Goal: Task Accomplishment & Management: Use online tool/utility

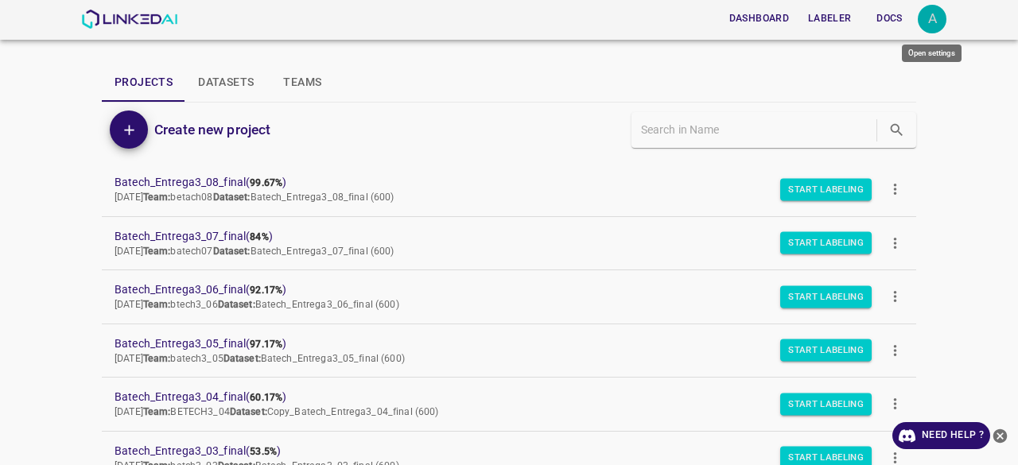
click at [929, 14] on div "A" at bounding box center [932, 19] width 29 height 29
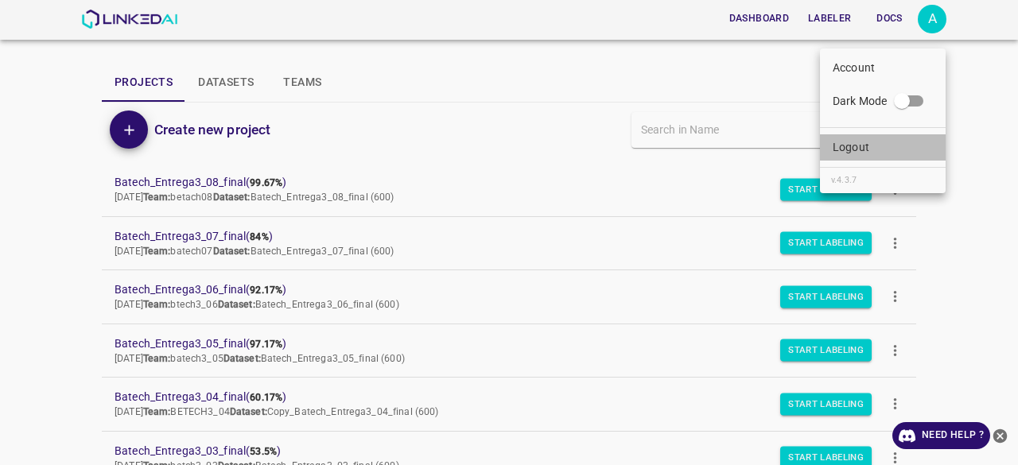
click at [873, 142] on li "Logout" at bounding box center [883, 147] width 126 height 26
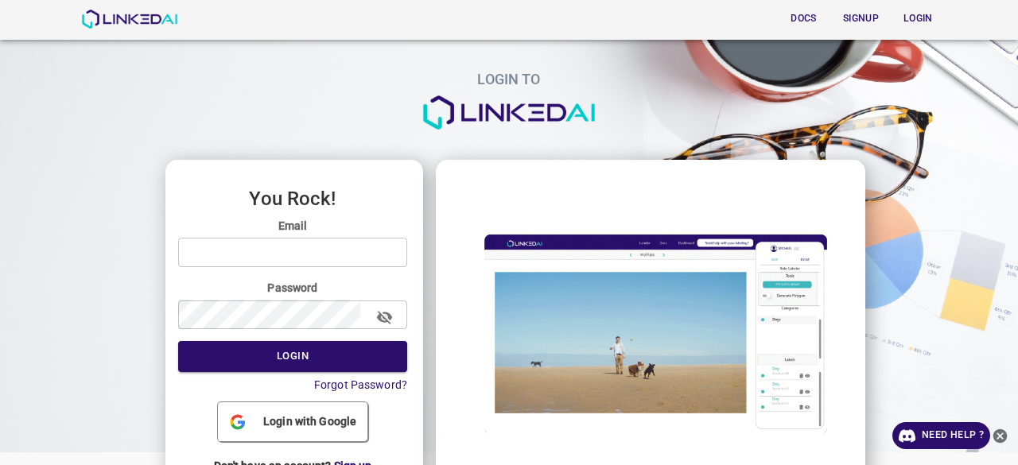
type input "[EMAIL_ADDRESS][DOMAIN_NAME]"
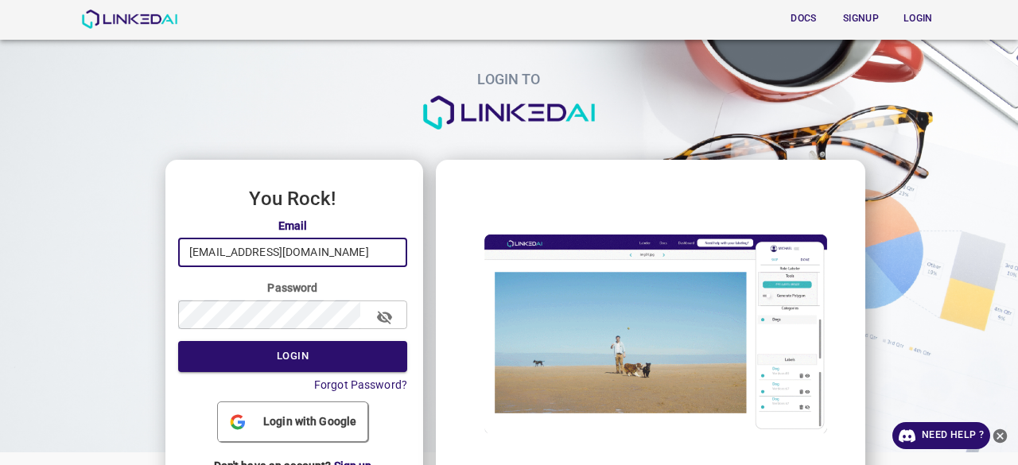
click at [320, 256] on input "[EMAIL_ADDRESS][DOMAIN_NAME]" at bounding box center [292, 252] width 229 height 29
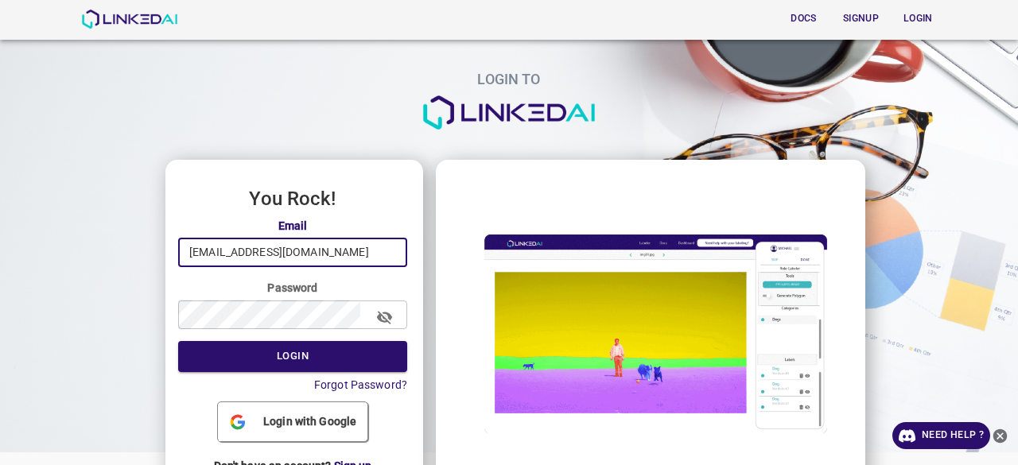
click at [320, 256] on input "[EMAIL_ADDRESS][DOMAIN_NAME]" at bounding box center [292, 252] width 229 height 29
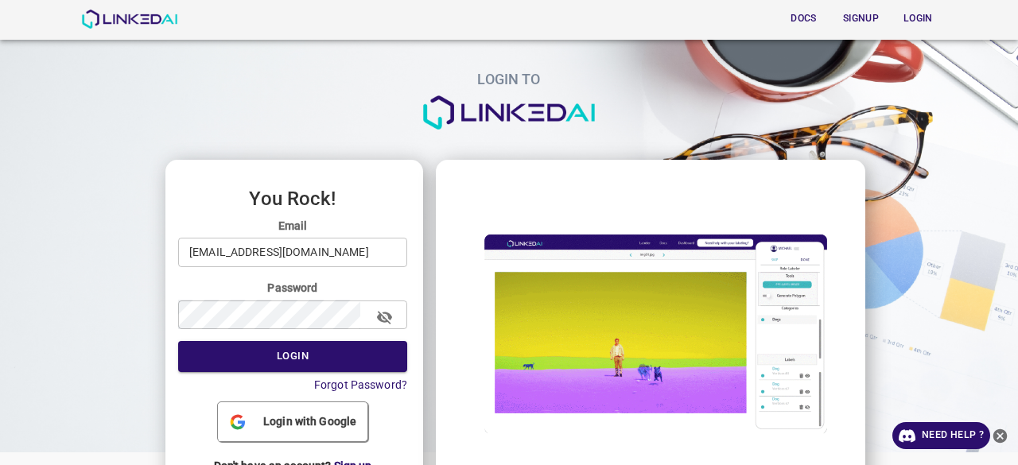
click at [340, 209] on h3 "You Rock!" at bounding box center [292, 198] width 229 height 21
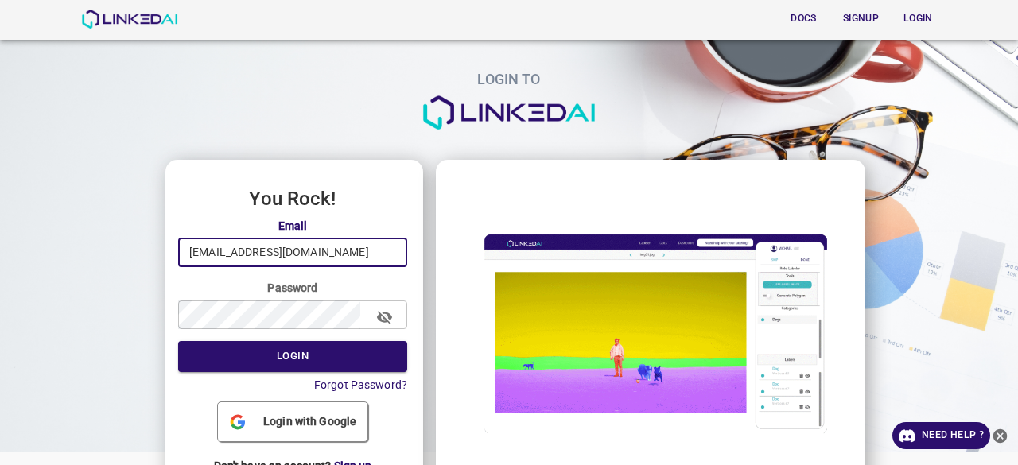
click at [329, 252] on input "[EMAIL_ADDRESS][DOMAIN_NAME]" at bounding box center [292, 252] width 229 height 29
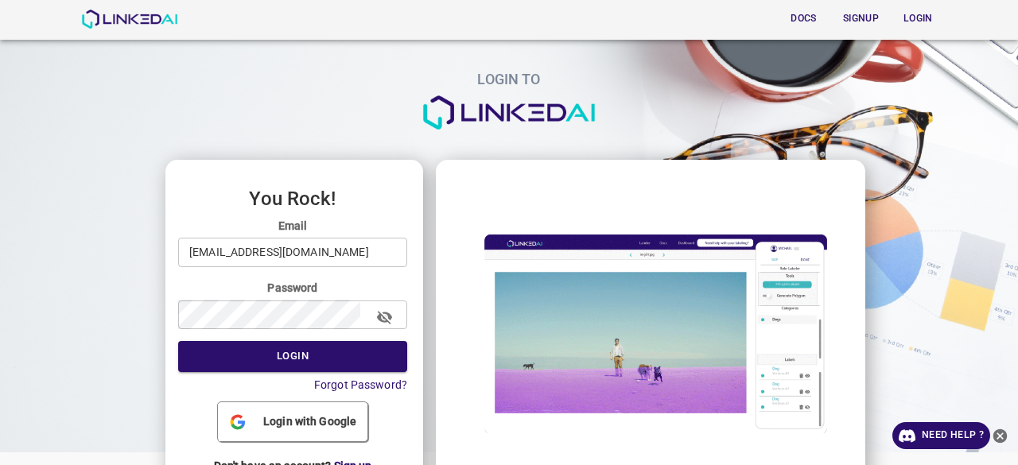
click at [354, 206] on h3 "You Rock!" at bounding box center [292, 198] width 229 height 21
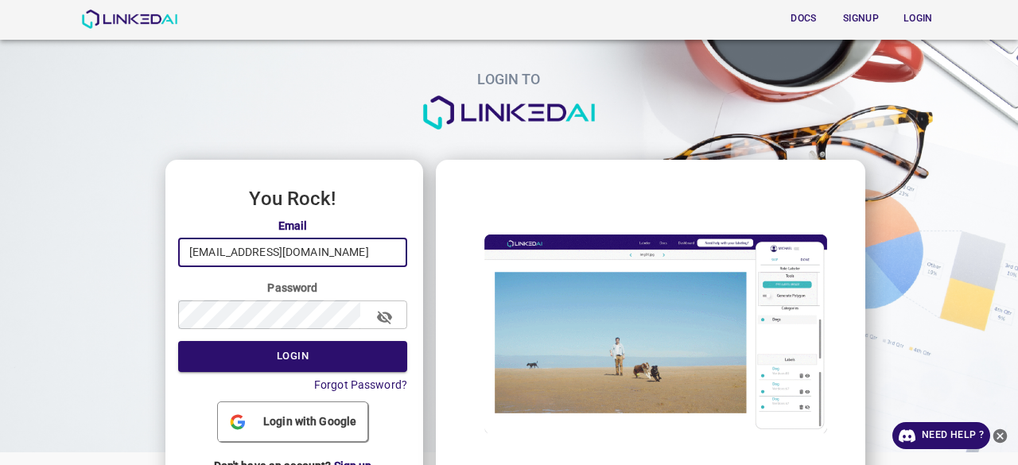
click at [371, 254] on input "[EMAIL_ADDRESS][DOMAIN_NAME]" at bounding box center [292, 252] width 229 height 29
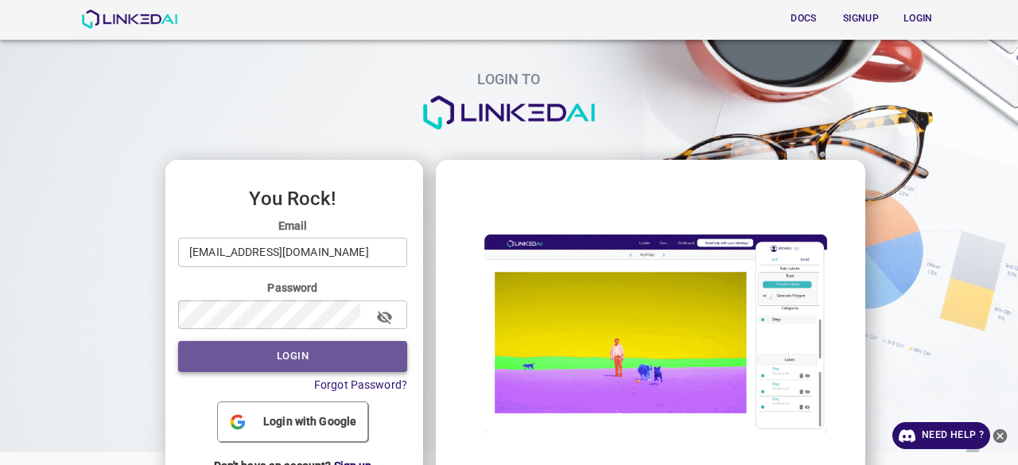
click at [325, 360] on button "Login" at bounding box center [292, 356] width 229 height 31
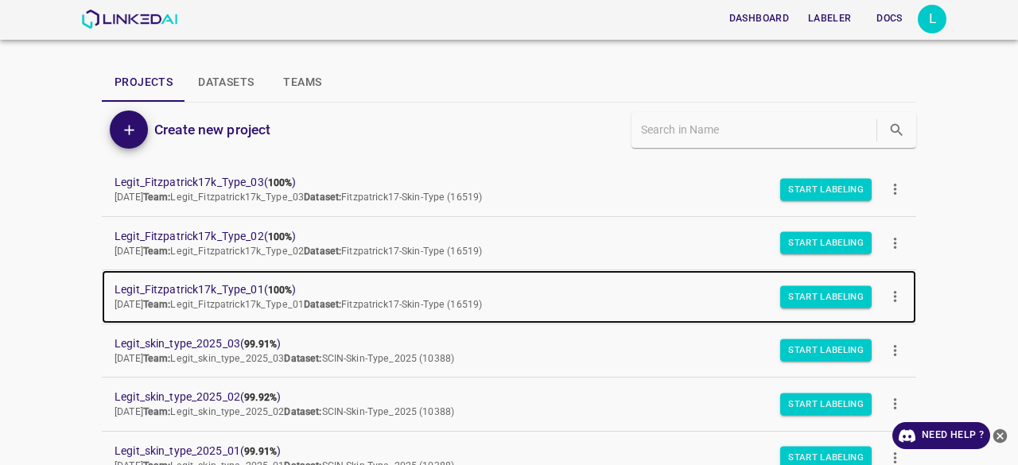
click at [223, 282] on span "Legit_Fitzpatrick17k_Type_01 ( 100% )" at bounding box center [497, 290] width 764 height 17
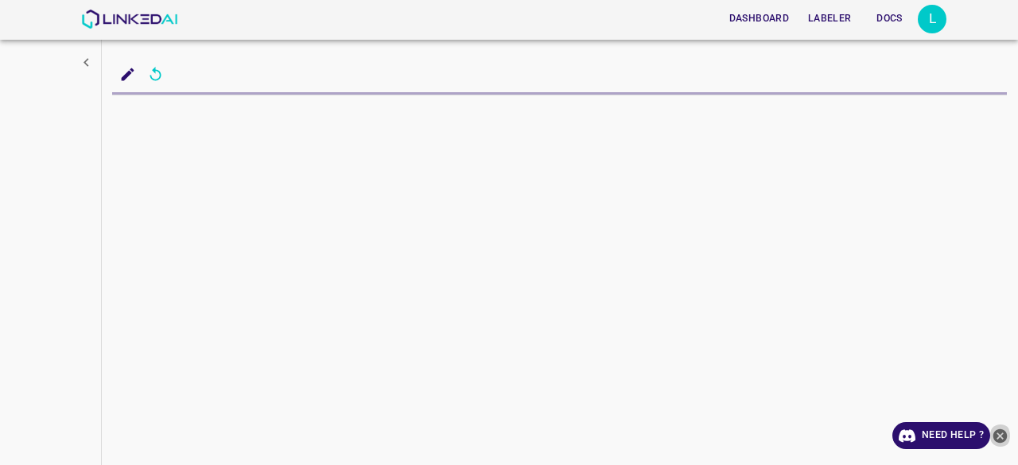
click at [1002, 440] on icon "close-help" at bounding box center [1000, 436] width 14 height 14
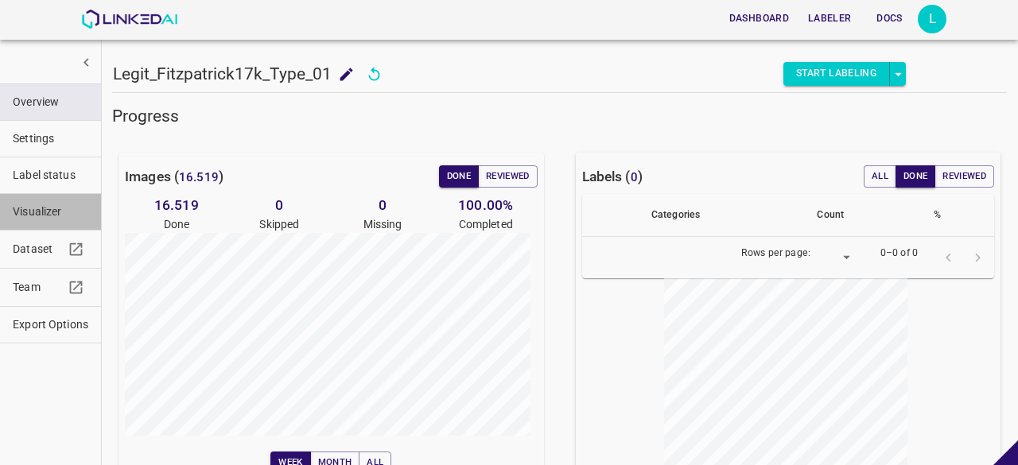
click at [29, 216] on span "Visualizer" at bounding box center [51, 212] width 76 height 17
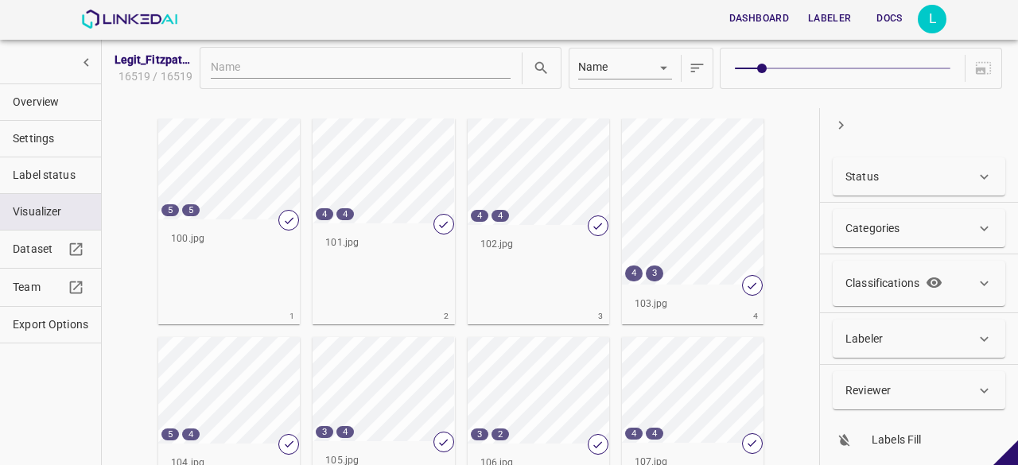
click at [864, 287] on p "Classifications" at bounding box center [882, 283] width 74 height 17
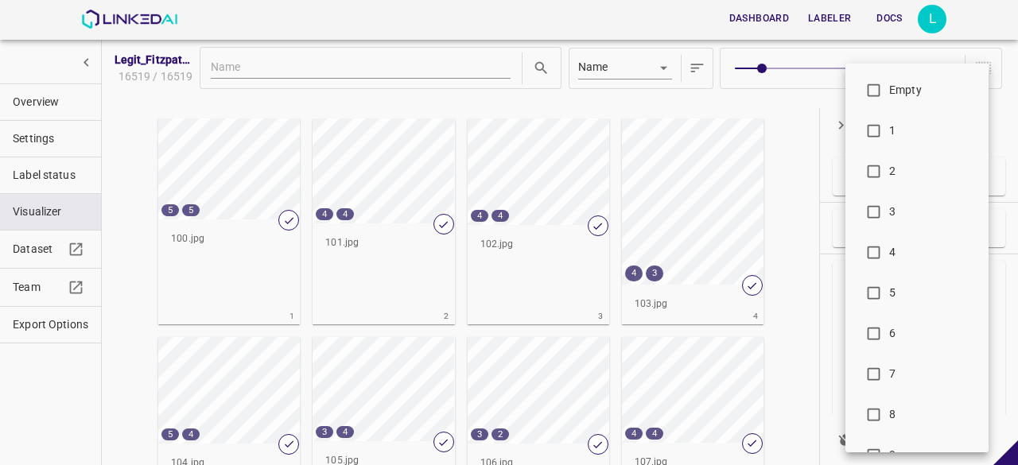
click at [926, 374] on body "Dashboard Labeler Docs L Legit_Fitzpatrick17k_Type_01 16519 / 16519 Name key 5 …" at bounding box center [509, 232] width 1018 height 465
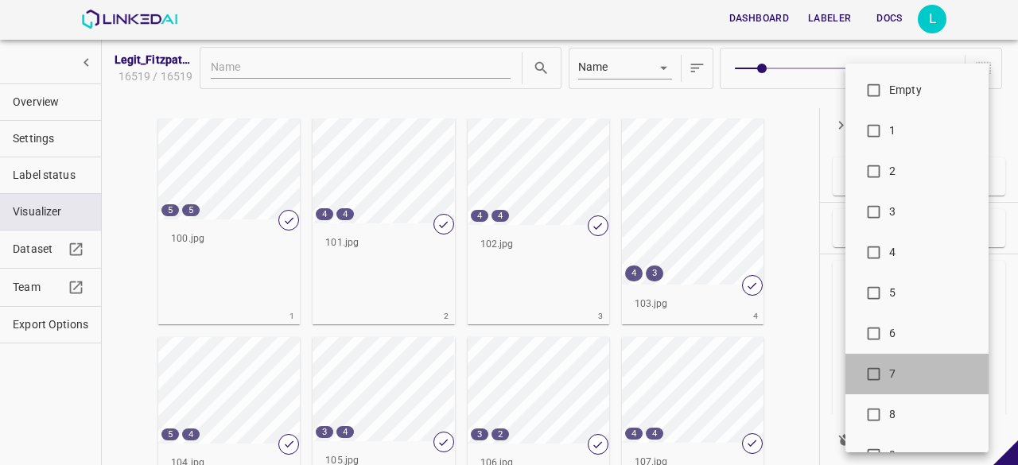
click at [924, 362] on li "7" at bounding box center [916, 374] width 143 height 41
type input "7"
checkbox input "true"
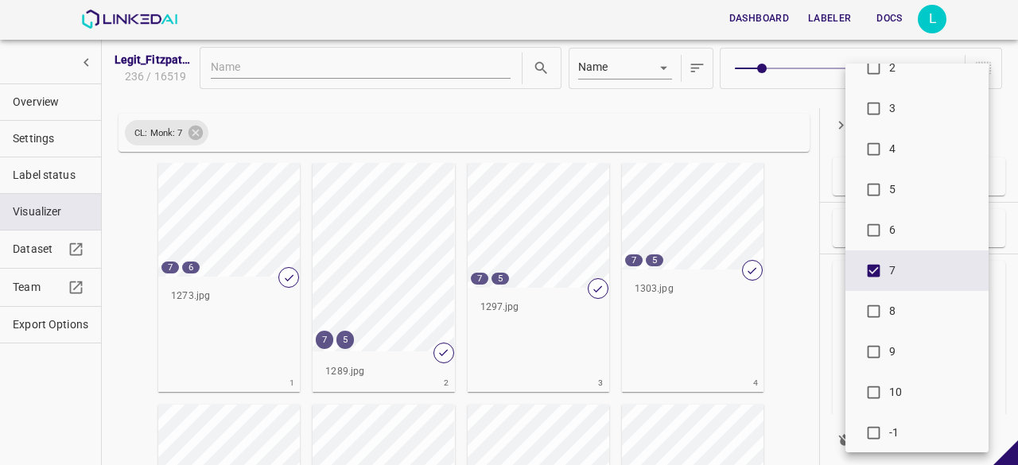
scroll to position [110, 0]
click at [819, 114] on div at bounding box center [509, 232] width 1018 height 465
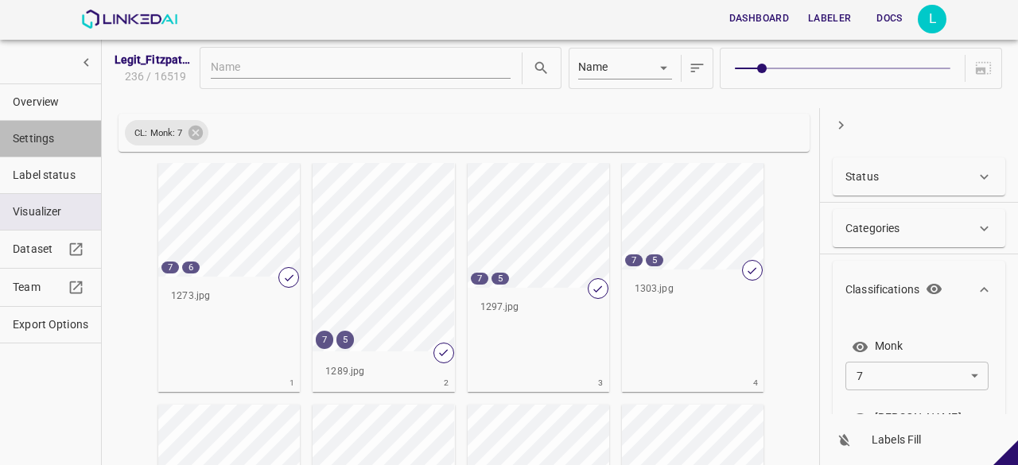
click at [40, 144] on span "Settings" at bounding box center [51, 138] width 76 height 17
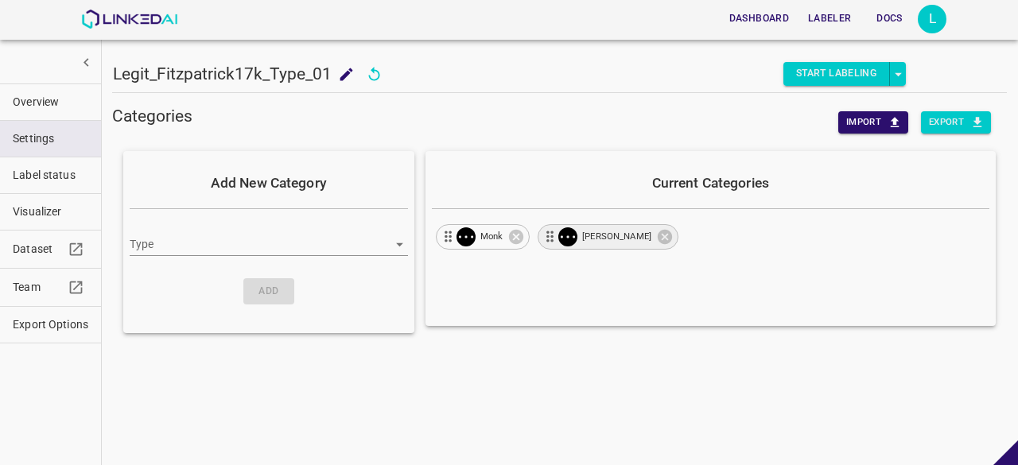
click at [581, 239] on span "Fitzpatrick" at bounding box center [617, 237] width 88 height 14
type input "classification"
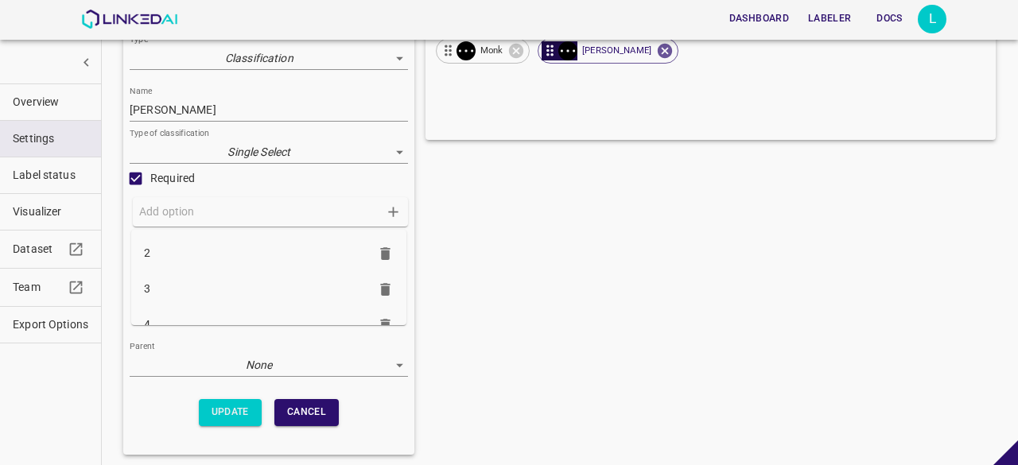
scroll to position [0, 0]
click at [62, 101] on span "Overview" at bounding box center [51, 102] width 76 height 17
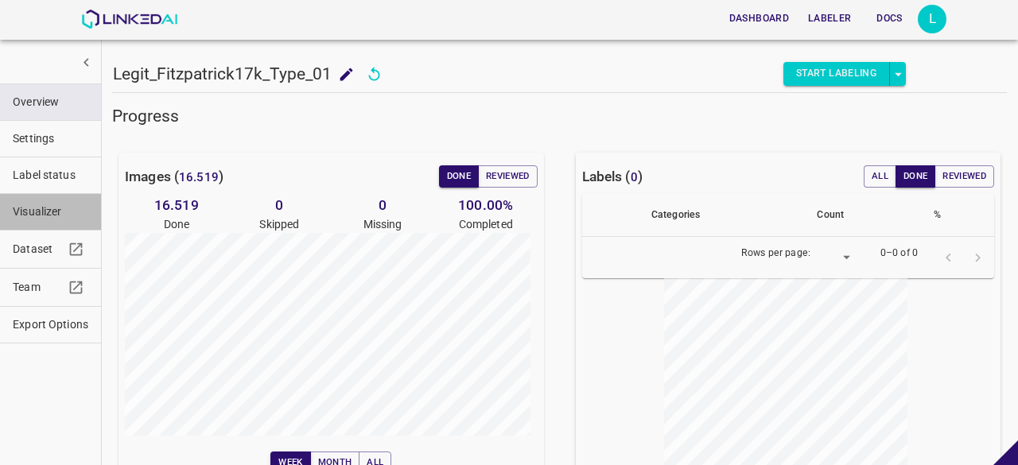
click at [46, 218] on span "Visualizer" at bounding box center [51, 212] width 76 height 17
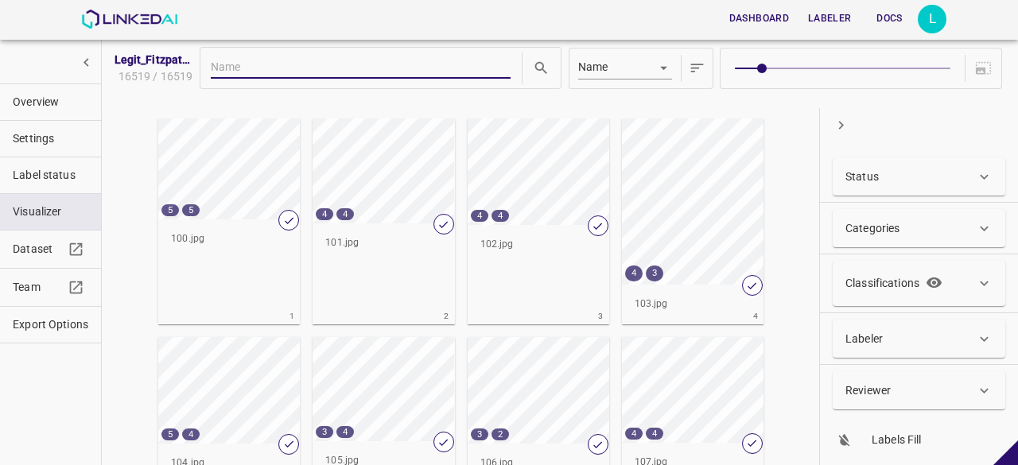
click at [261, 72] on input "text" at bounding box center [361, 68] width 300 height 21
type input "2"
click at [139, 17] on img at bounding box center [129, 19] width 96 height 19
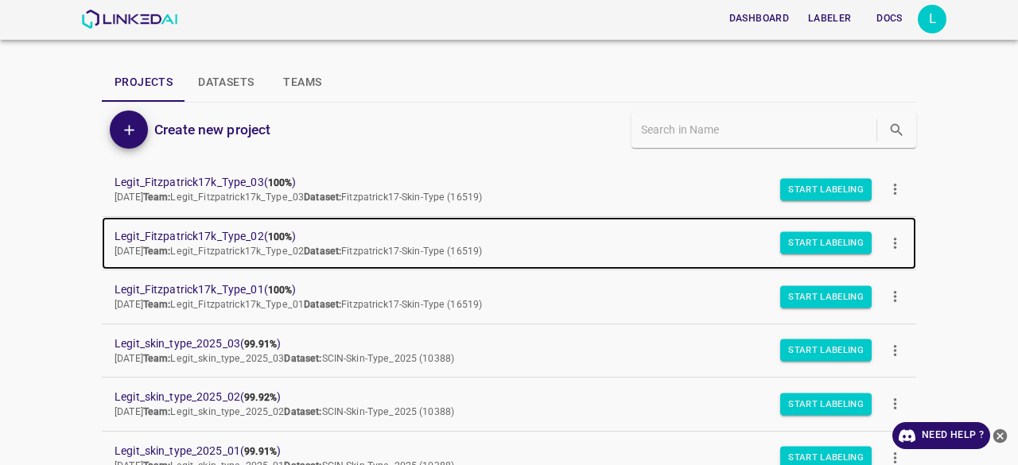
click at [215, 233] on span "Legit_Fitzpatrick17k_Type_02 ( 100% )" at bounding box center [497, 236] width 764 height 17
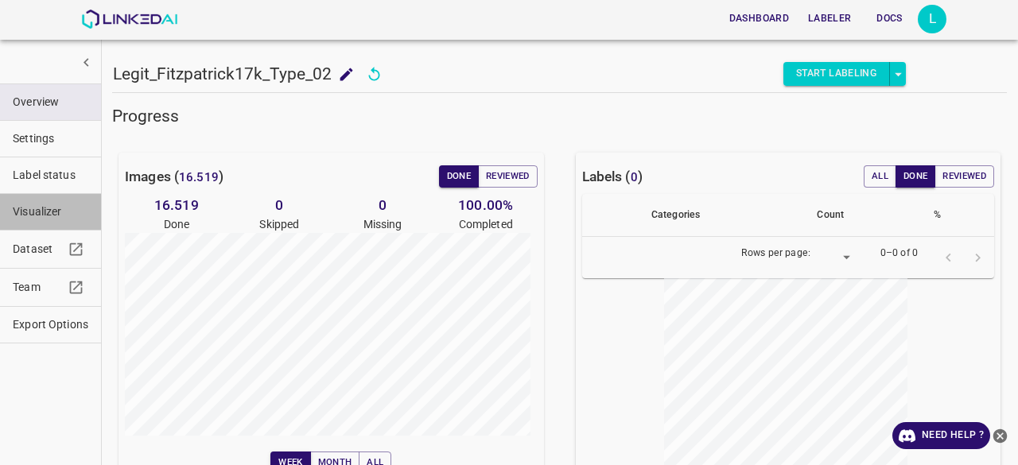
click at [68, 214] on span "Visualizer" at bounding box center [51, 212] width 76 height 17
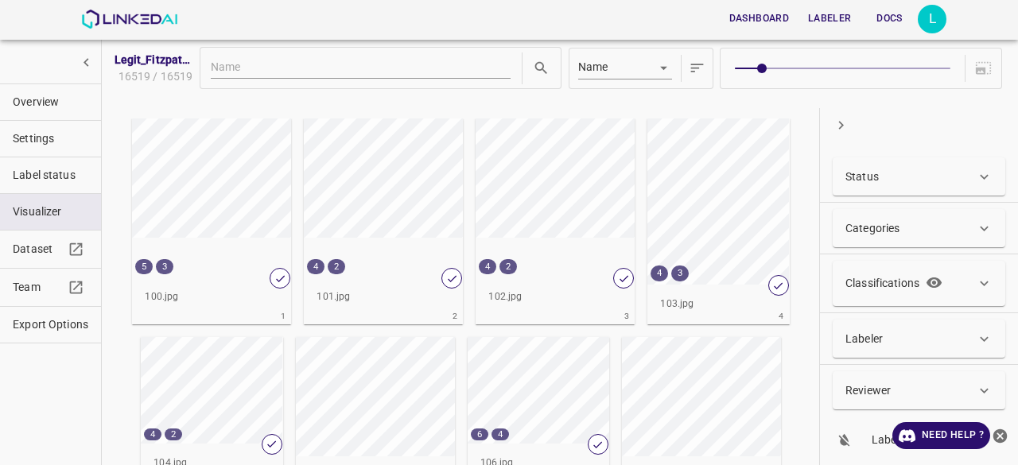
click at [898, 297] on div "Classifications" at bounding box center [919, 283] width 173 height 45
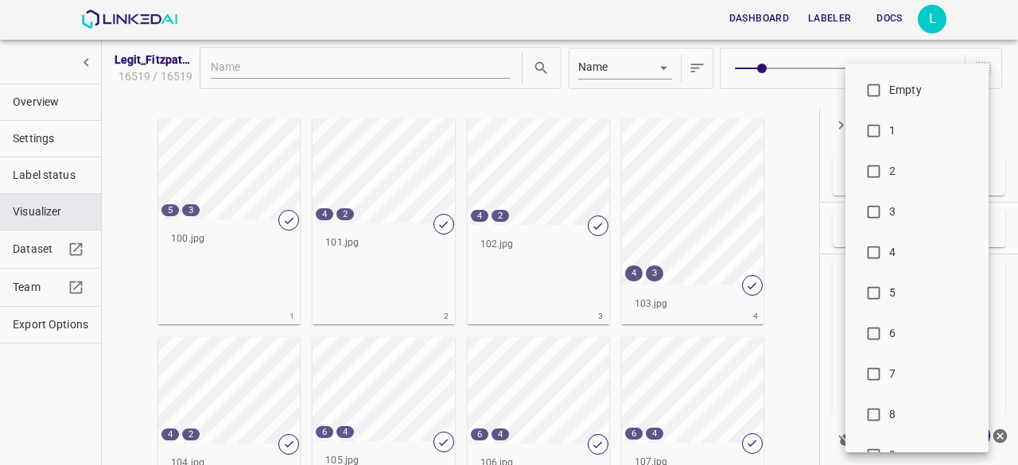
click at [880, 368] on body "Dashboard Labeler Docs L Legit_Fitzpatrick17k_Type_02 16519 / 16519 Name key 5 …" at bounding box center [509, 232] width 1018 height 465
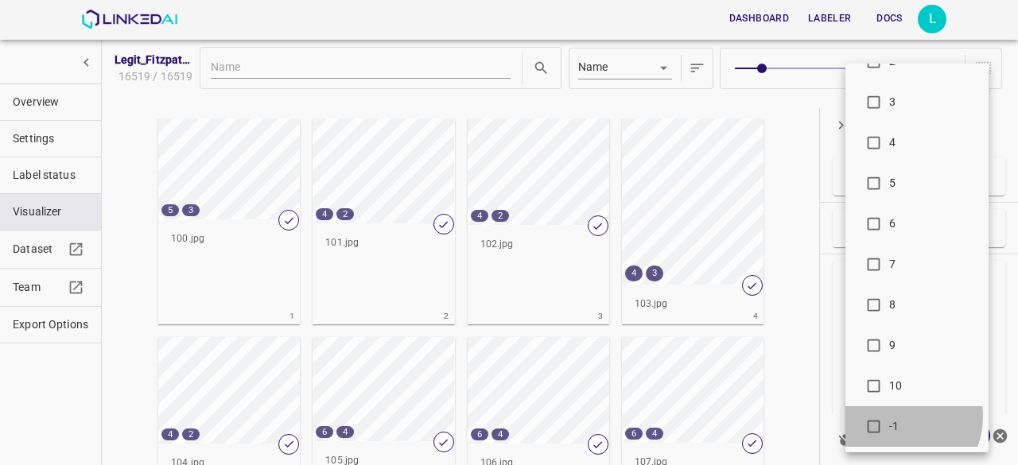
click at [896, 416] on li "-1" at bounding box center [916, 426] width 143 height 41
type input "-1"
checkbox input "true"
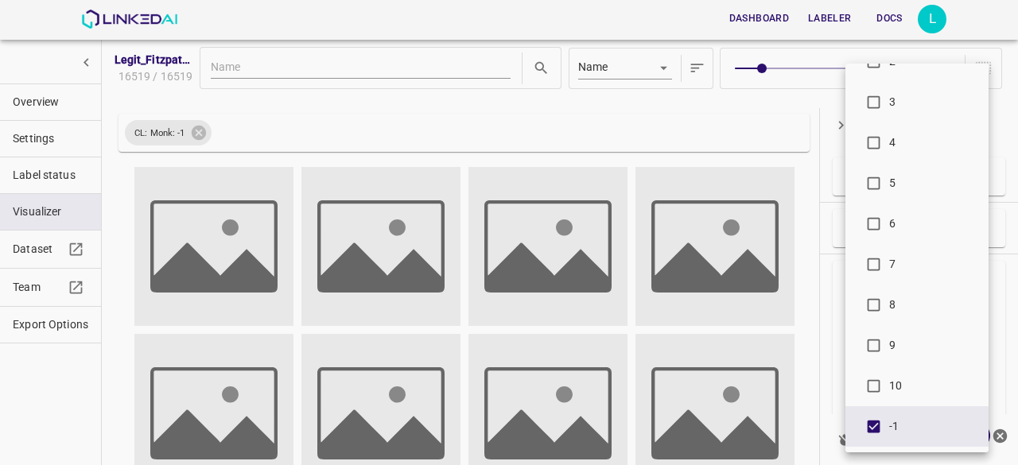
click at [787, 82] on div at bounding box center [509, 232] width 1018 height 465
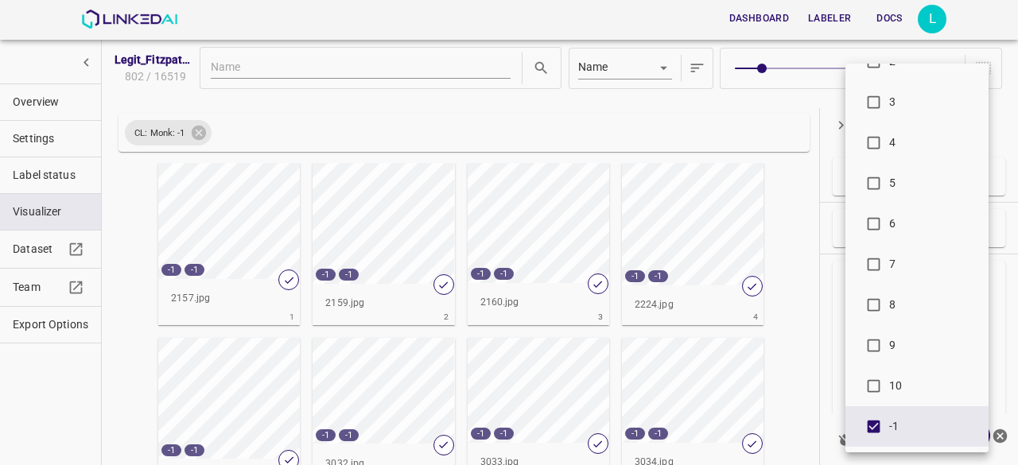
click at [808, 239] on div at bounding box center [509, 232] width 1018 height 465
click at [132, 298] on div at bounding box center [509, 232] width 1018 height 465
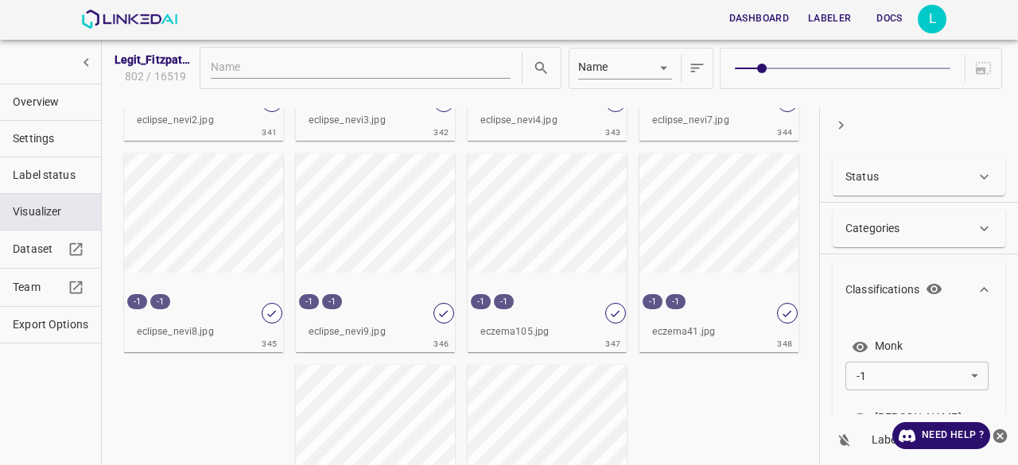
scroll to position [10647, 0]
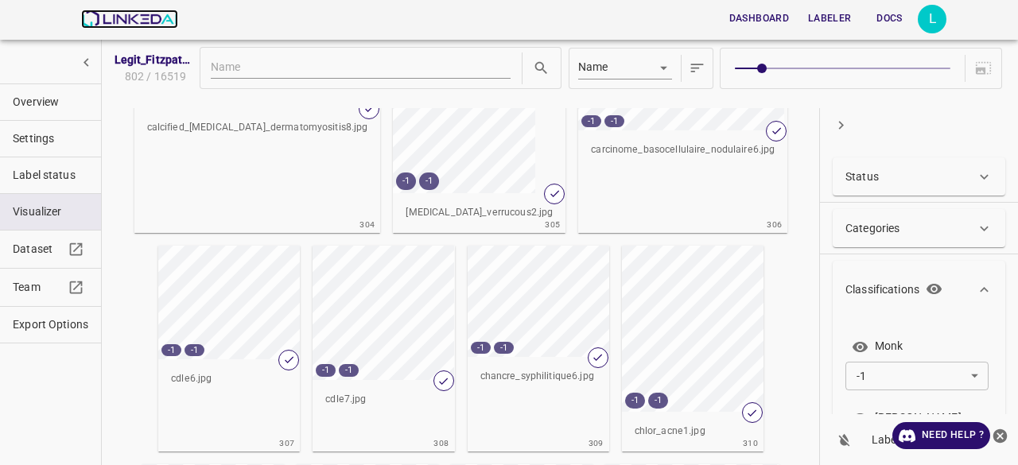
click at [118, 20] on img at bounding box center [129, 19] width 96 height 19
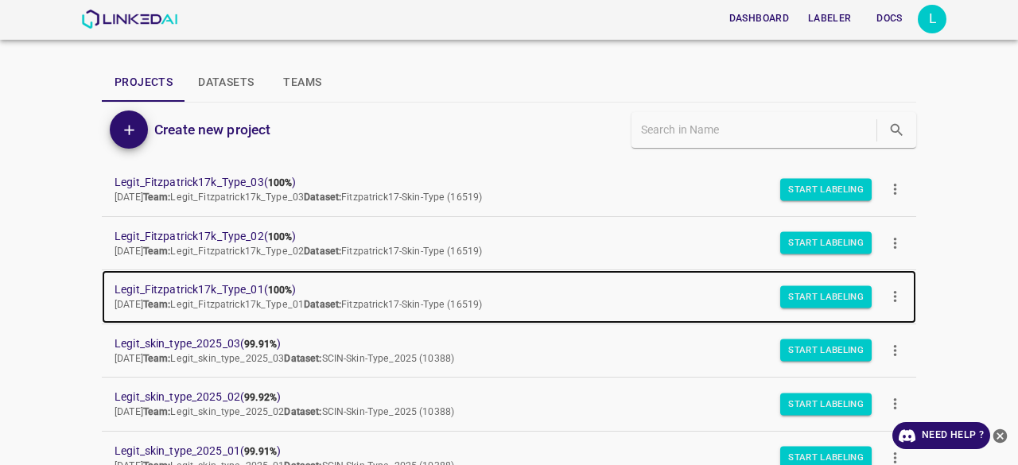
click at [215, 284] on span "Legit_Fitzpatrick17k_Type_01 ( 100% )" at bounding box center [497, 290] width 764 height 17
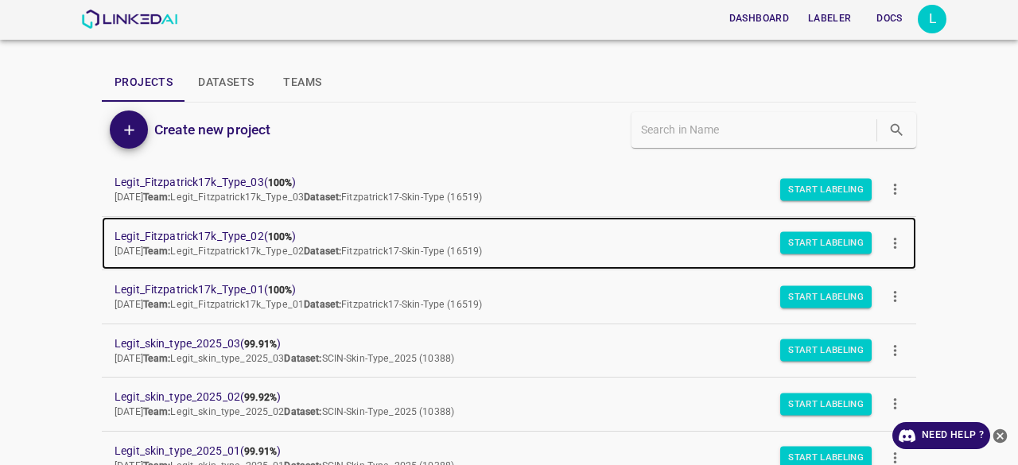
click at [185, 239] on span "Legit_Fitzpatrick17k_Type_02 ( 100% )" at bounding box center [497, 236] width 764 height 17
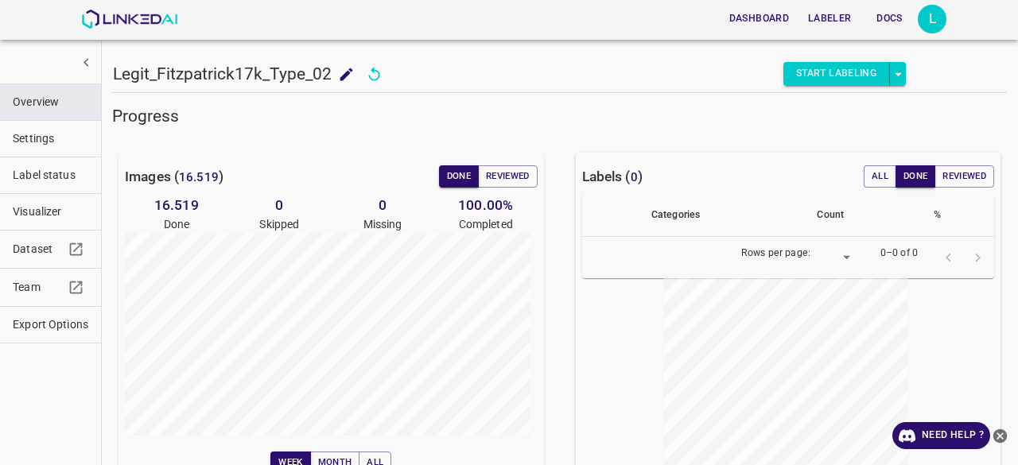
click at [45, 213] on span "Visualizer" at bounding box center [51, 212] width 76 height 17
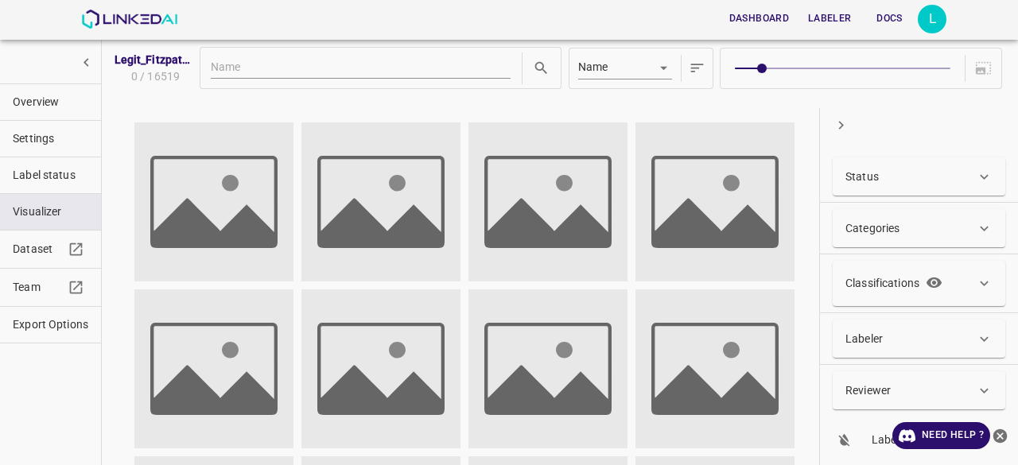
click at [885, 292] on div "Classifications" at bounding box center [896, 283] width 103 height 26
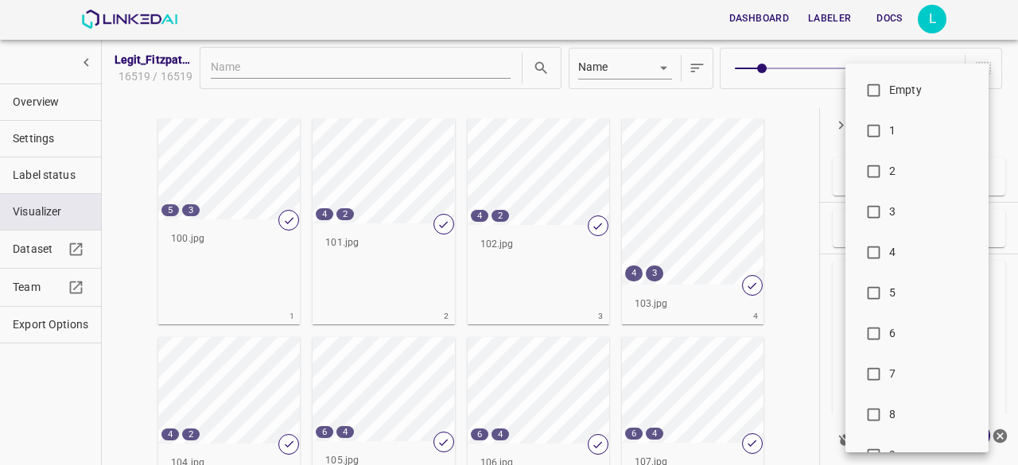
click at [876, 362] on body "Dashboard Labeler Docs L Legit_[PERSON_NAME]17k_Type_02 16519 / 16519 Name key …" at bounding box center [509, 232] width 1018 height 465
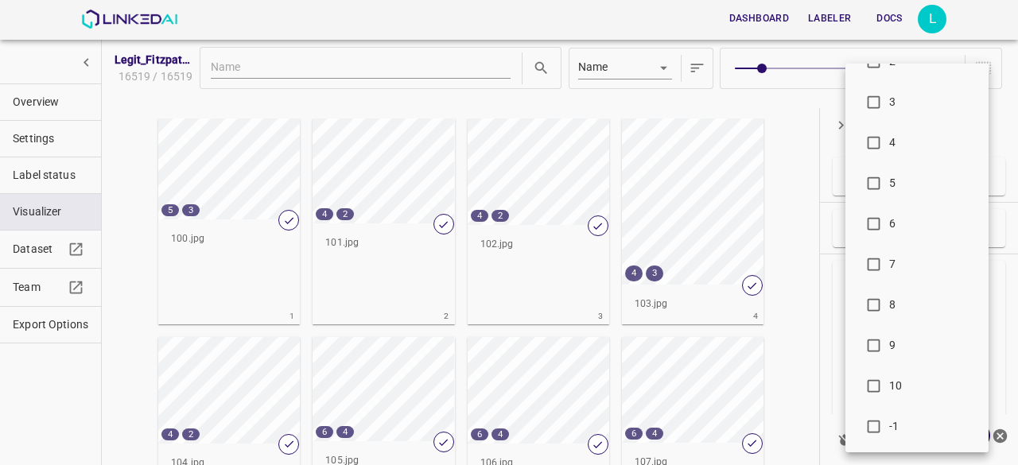
click at [935, 417] on li "-1" at bounding box center [916, 426] width 143 height 41
type input "-1"
checkbox input "true"
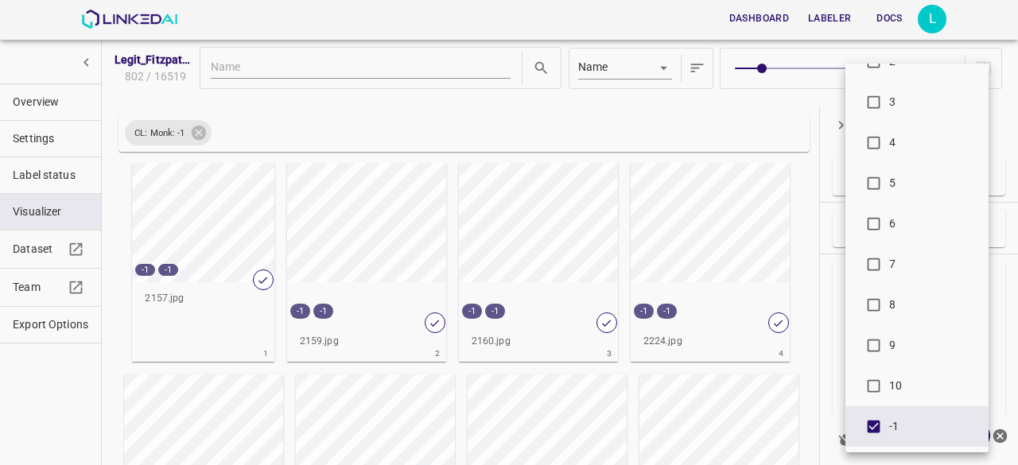
click at [803, 90] on div at bounding box center [509, 232] width 1018 height 465
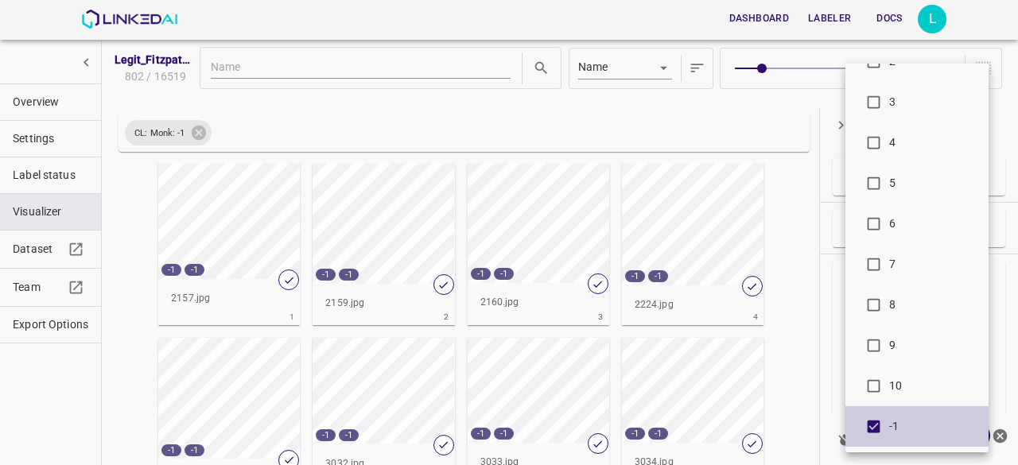
click at [803, 90] on div at bounding box center [509, 232] width 1018 height 465
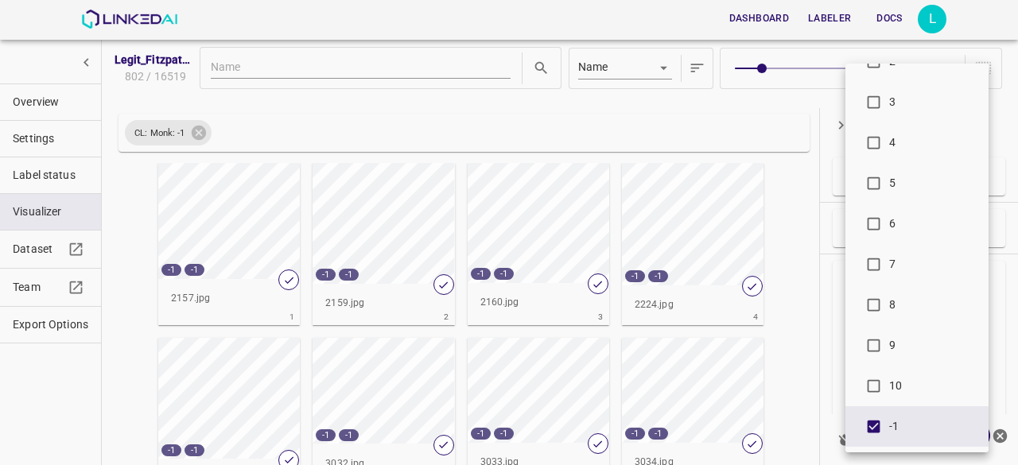
click at [113, 319] on div at bounding box center [509, 232] width 1018 height 465
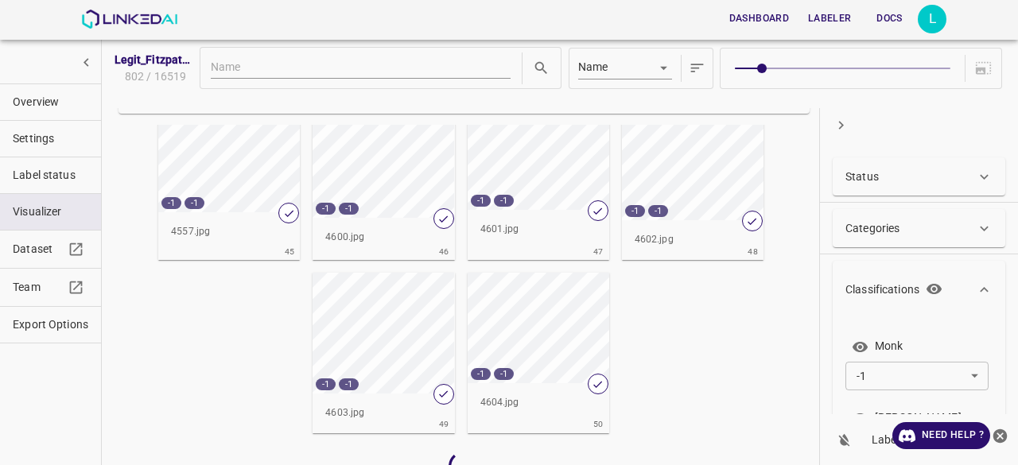
scroll to position [70, 0]
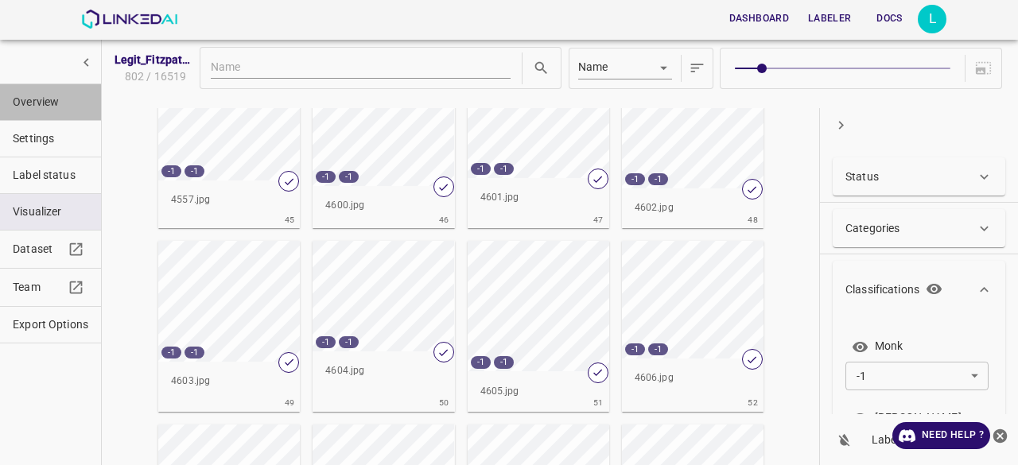
click at [56, 109] on span "Overview" at bounding box center [51, 102] width 76 height 17
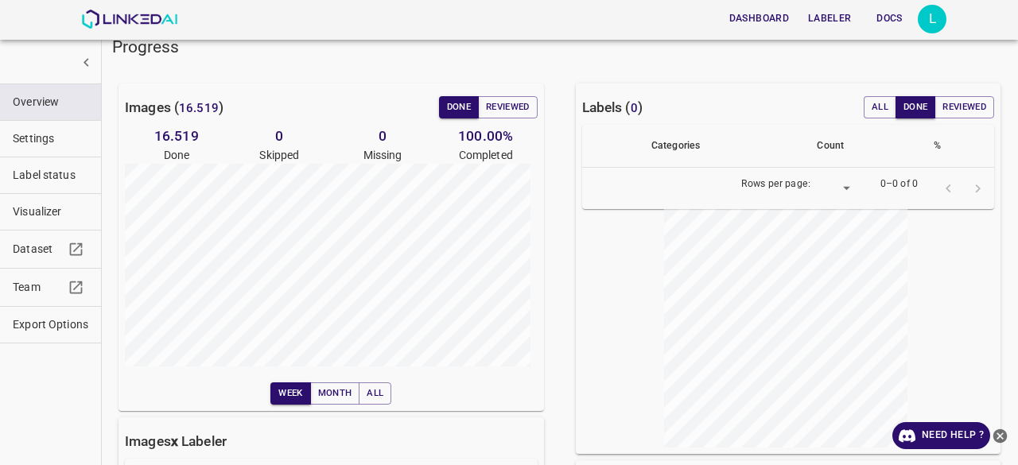
scroll to position [62, 0]
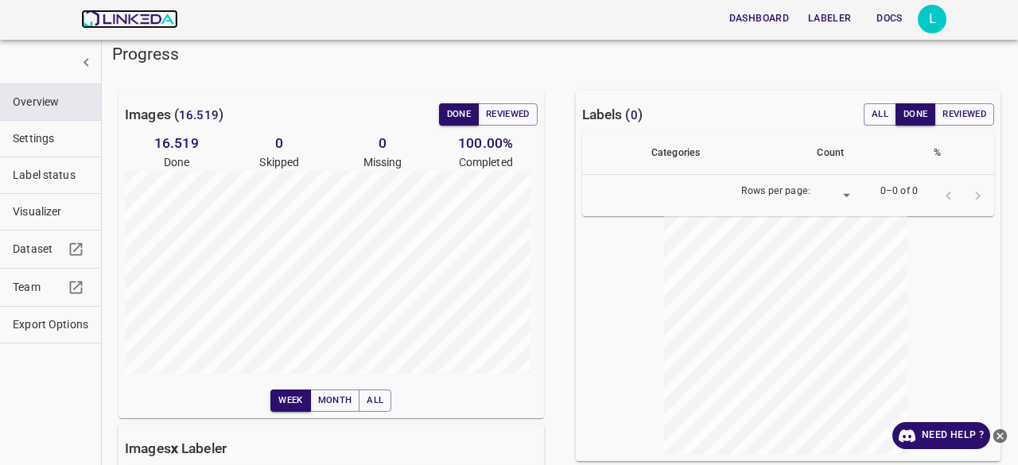
click at [142, 17] on img at bounding box center [129, 19] width 96 height 19
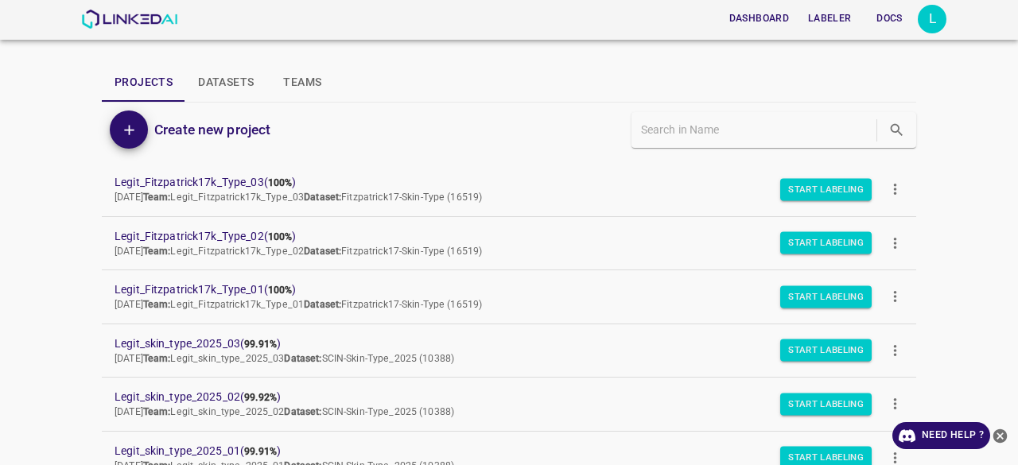
click at [479, 131] on div "Create new project" at bounding box center [305, 130] width 407 height 54
